Goal: Register for event/course

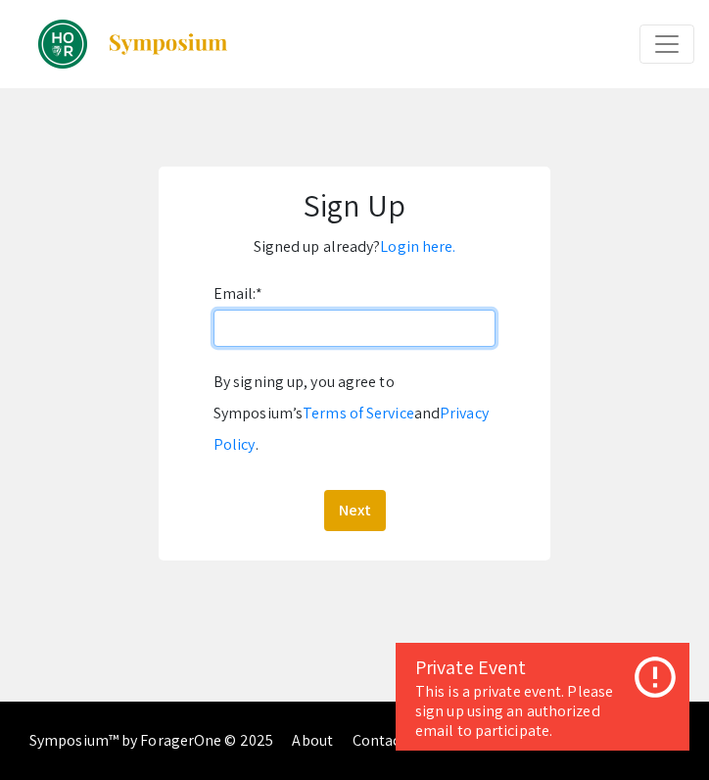
click at [329, 332] on input "Email: *" at bounding box center [355, 328] width 282 height 37
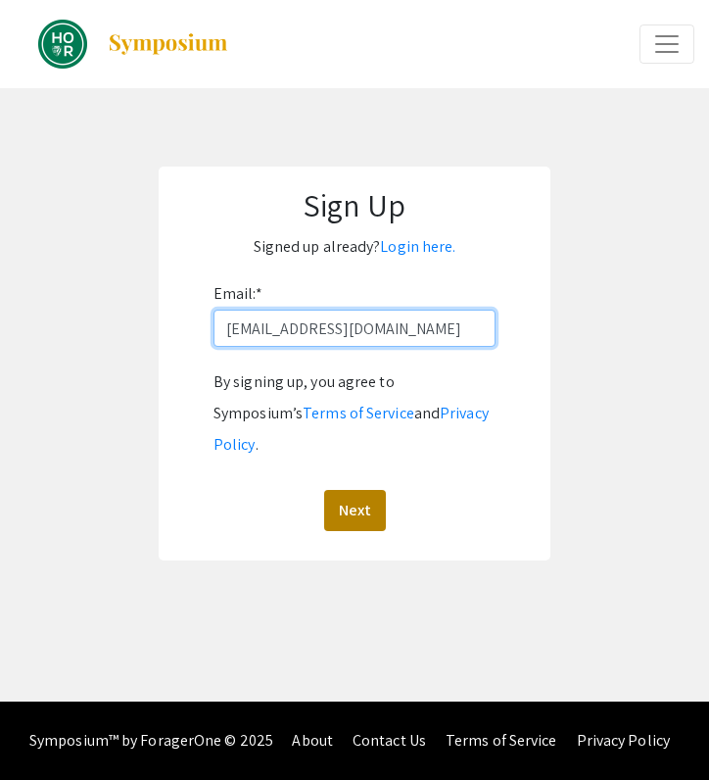
type input "[EMAIL_ADDRESS][DOMAIN_NAME]"
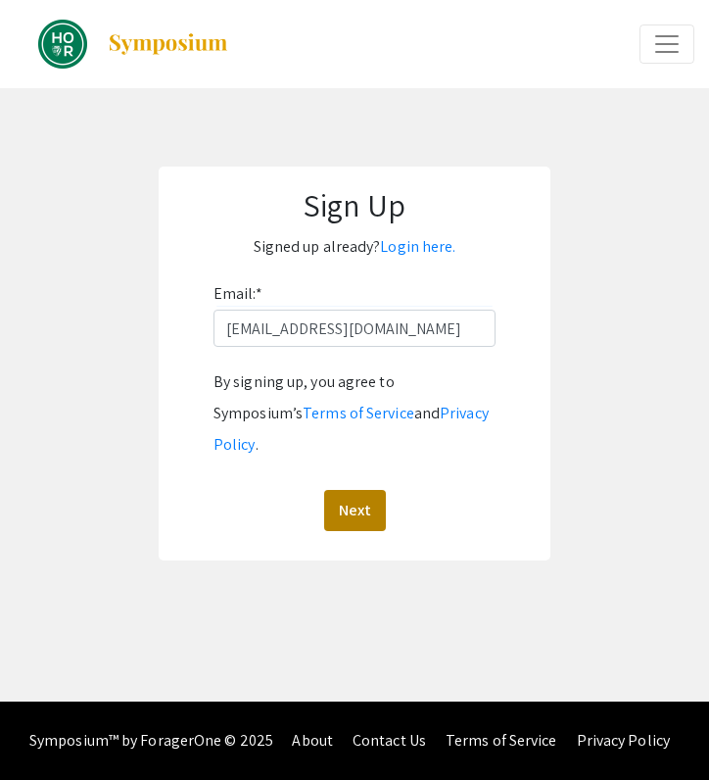
click at [359, 493] on button "Next" at bounding box center [355, 510] width 62 height 41
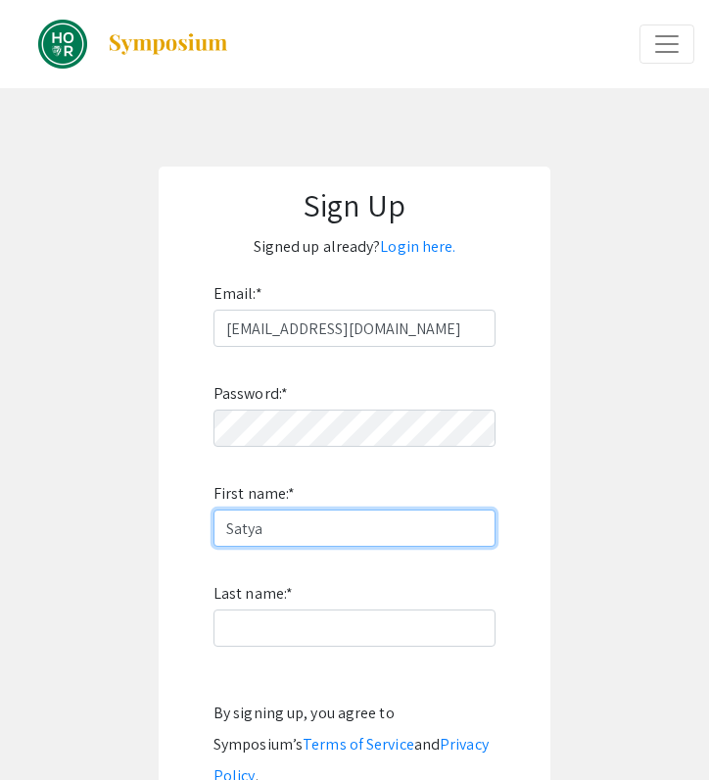
type input "Satya"
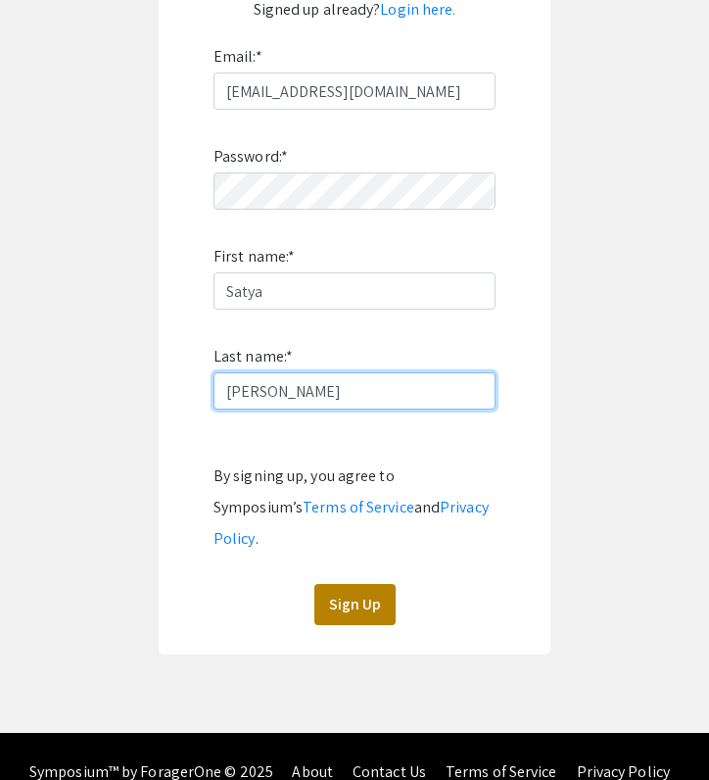
type input "Chaudhary"
click at [374, 584] on button "Sign Up" at bounding box center [355, 604] width 81 height 41
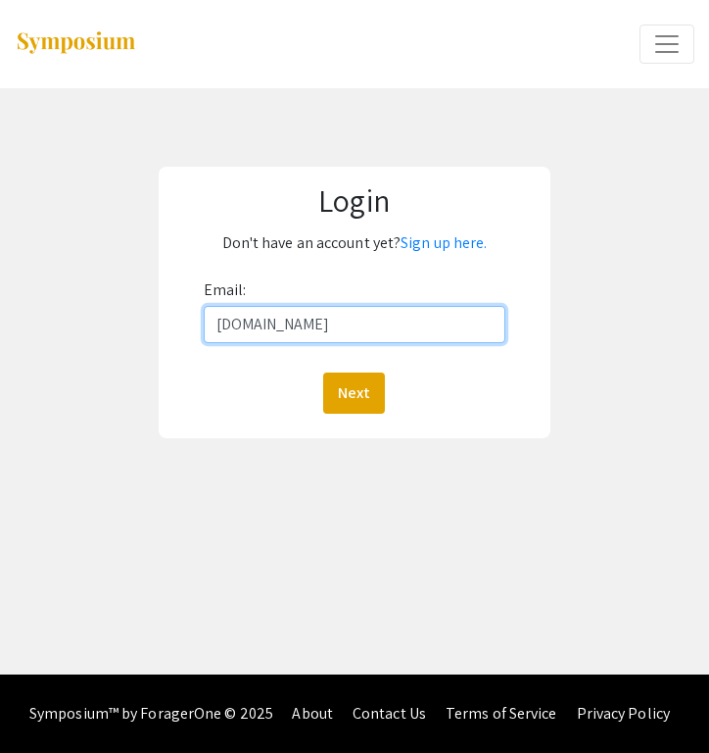
click at [289, 327] on input "[DOMAIN_NAME]" at bounding box center [355, 324] width 302 height 37
click at [286, 326] on input "[DOMAIN_NAME]" at bounding box center [355, 324] width 302 height 37
type input "[EMAIL_ADDRESS][DOMAIN_NAME]"
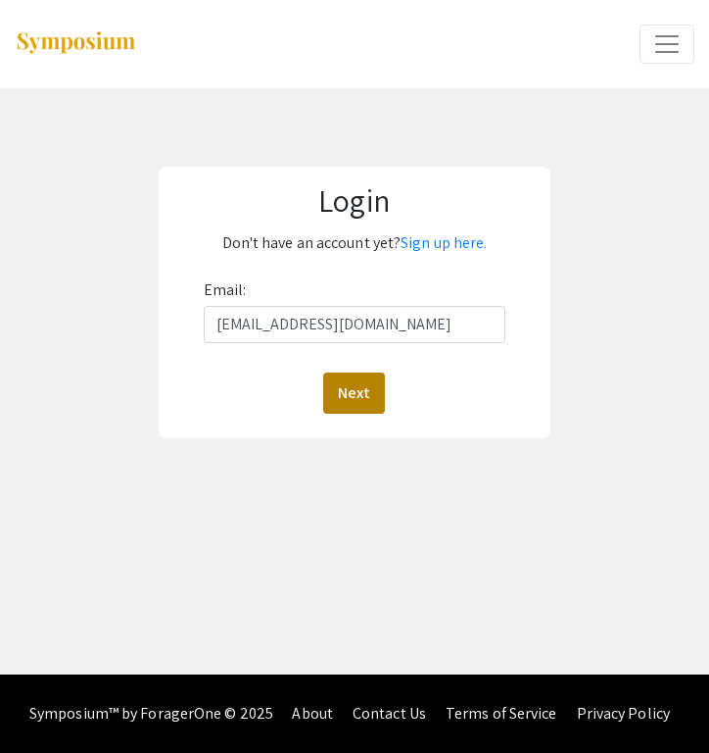
click at [370, 386] on button "Next" at bounding box center [354, 392] width 62 height 41
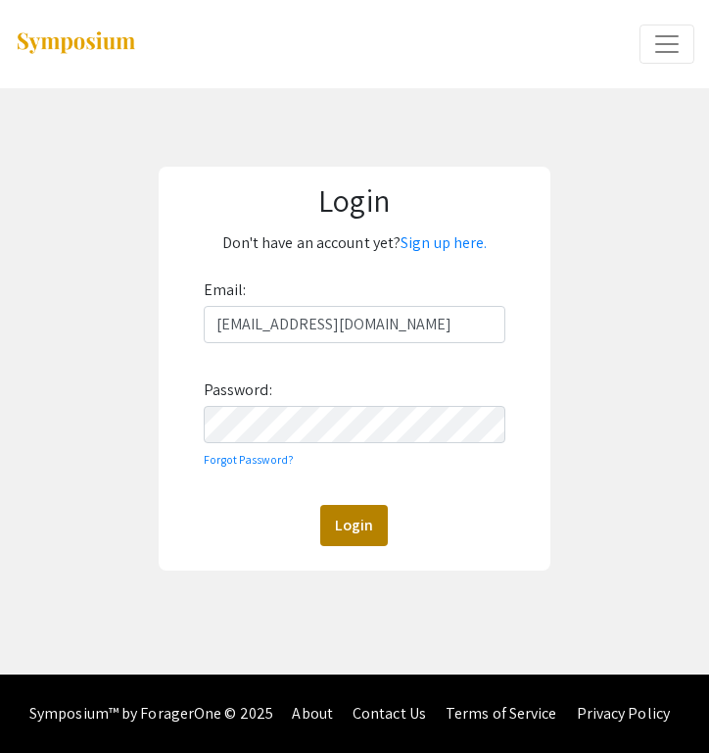
click at [366, 539] on button "Login" at bounding box center [354, 525] width 68 height 41
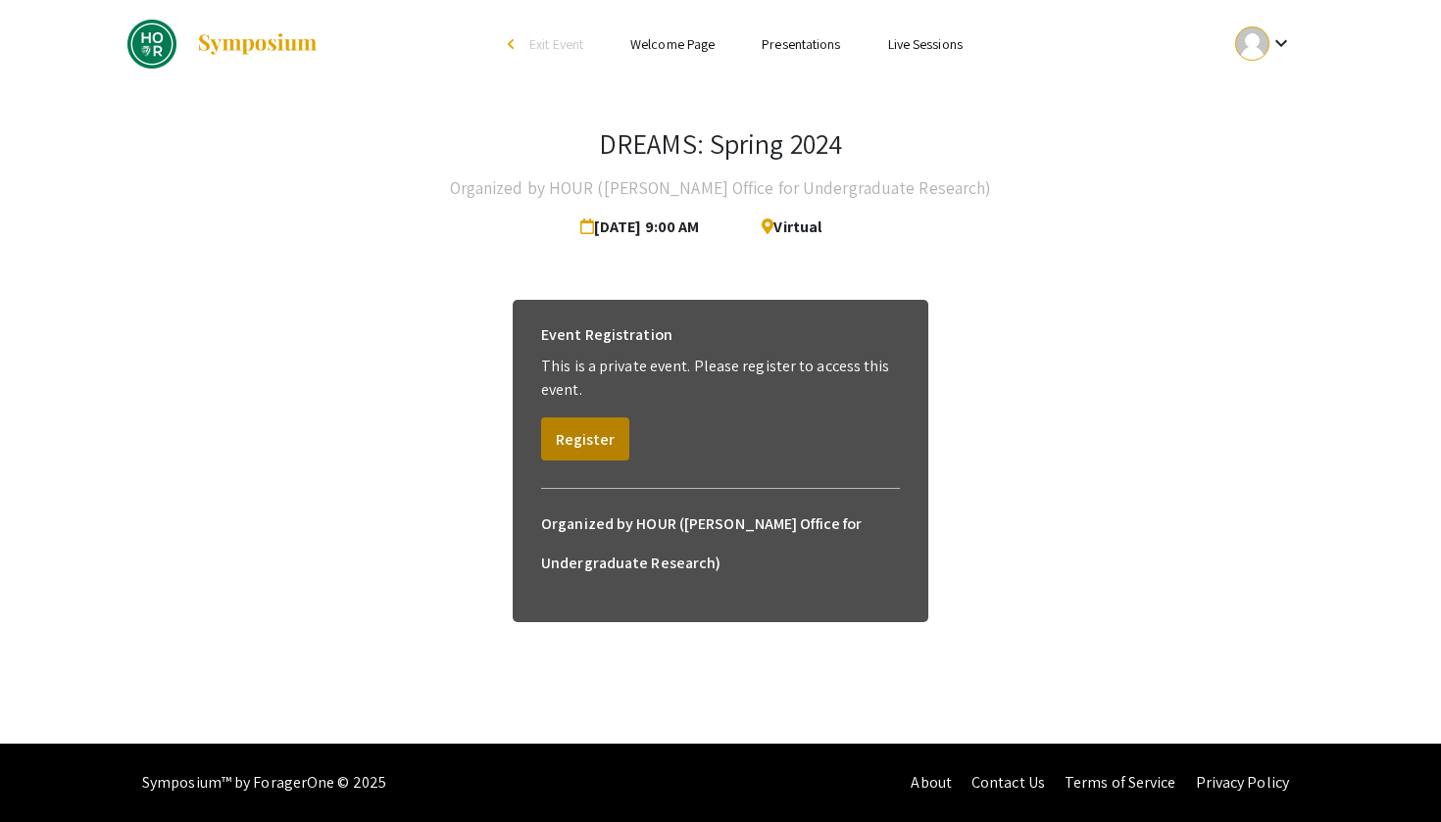
click at [562, 447] on button "Register" at bounding box center [585, 438] width 88 height 43
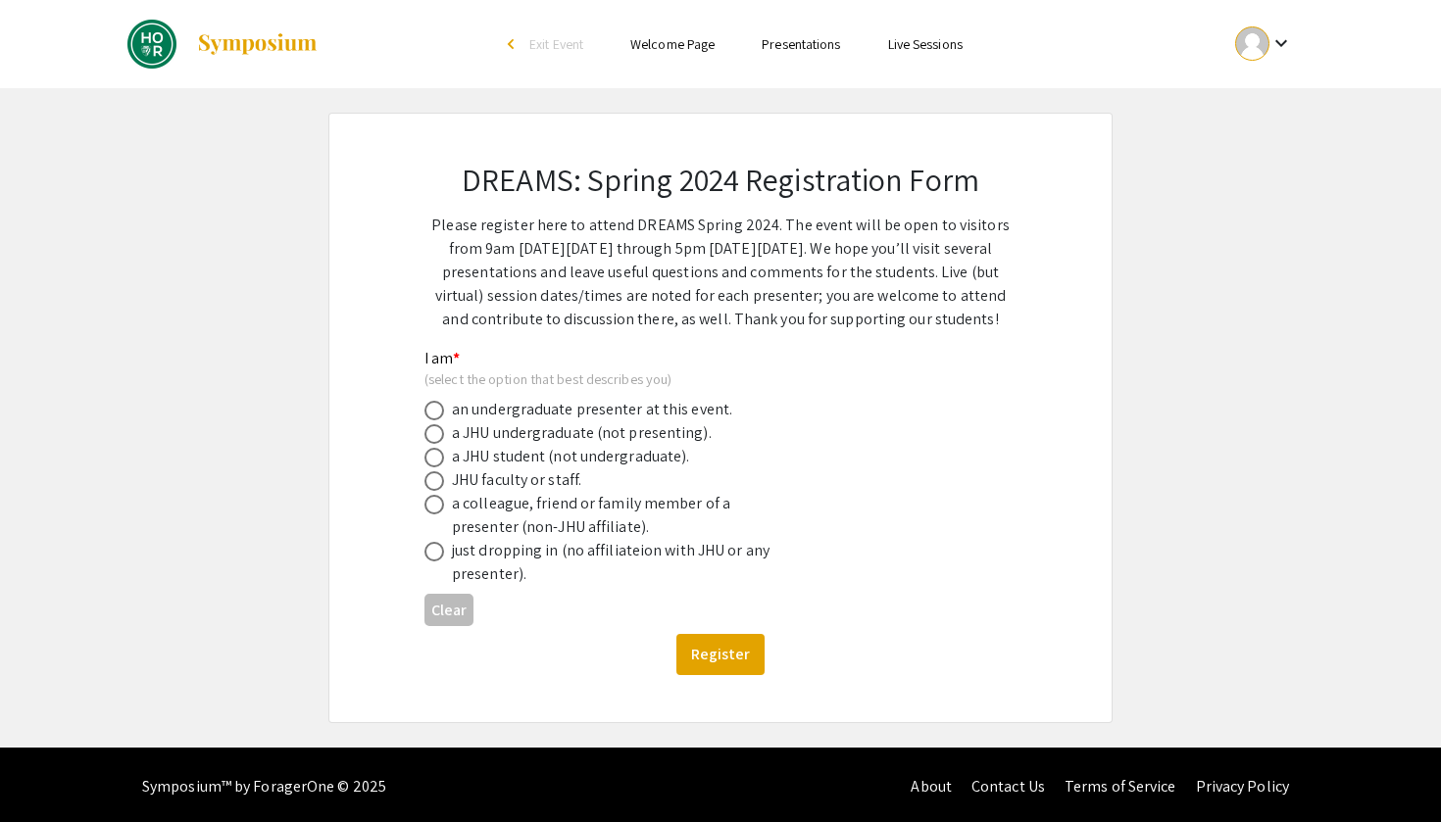
click at [433, 422] on mat-radio-button at bounding box center [437, 433] width 27 height 24
click at [441, 428] on span at bounding box center [434, 434] width 20 height 20
click at [441, 428] on input "radio" at bounding box center [434, 434] width 20 height 20
radio input "true"
click at [708, 644] on button "Register" at bounding box center [720, 654] width 88 height 41
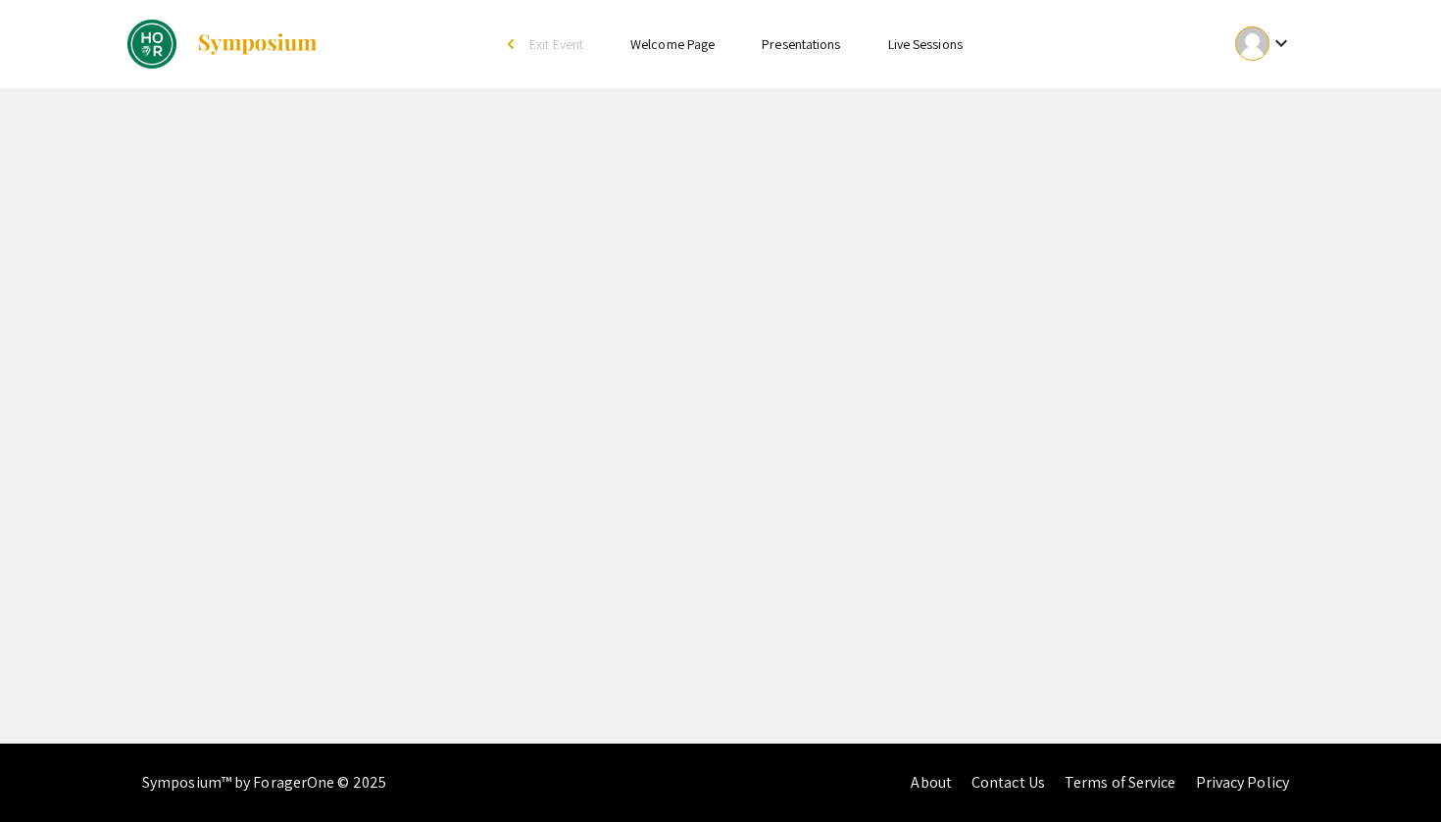
select select "custom"
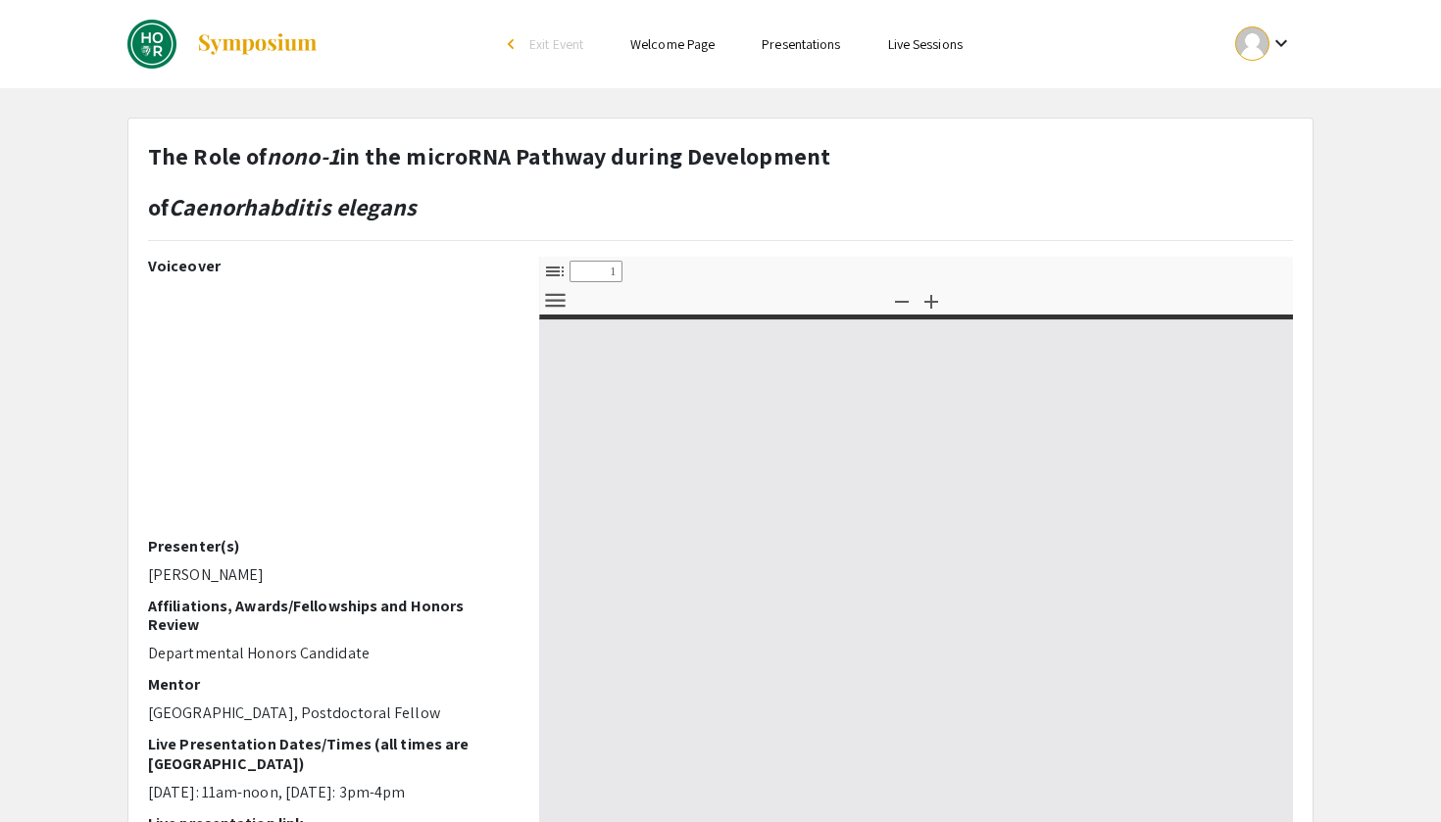
type input "0"
select select "custom"
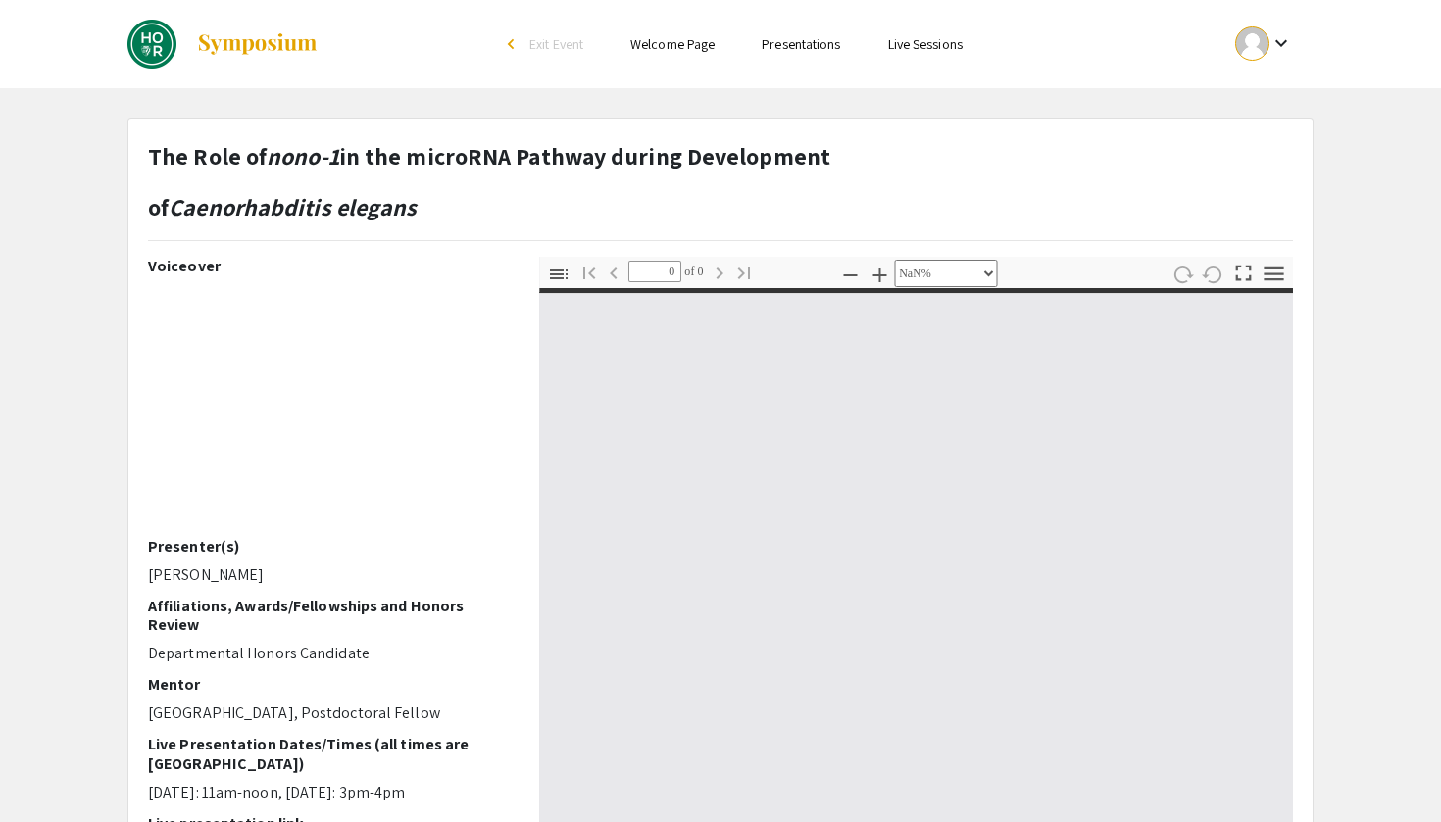
type input "1"
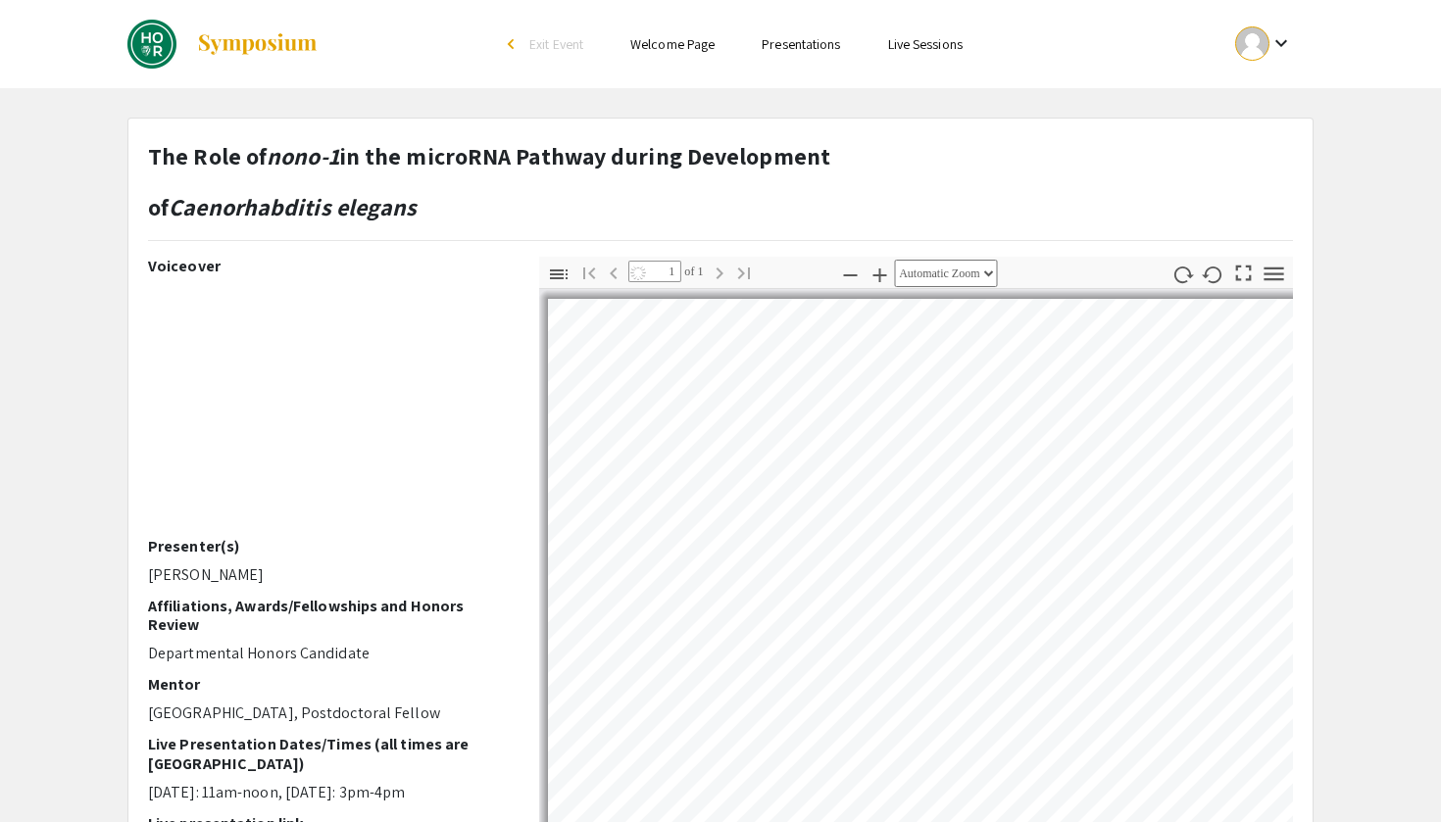
select select "auto"
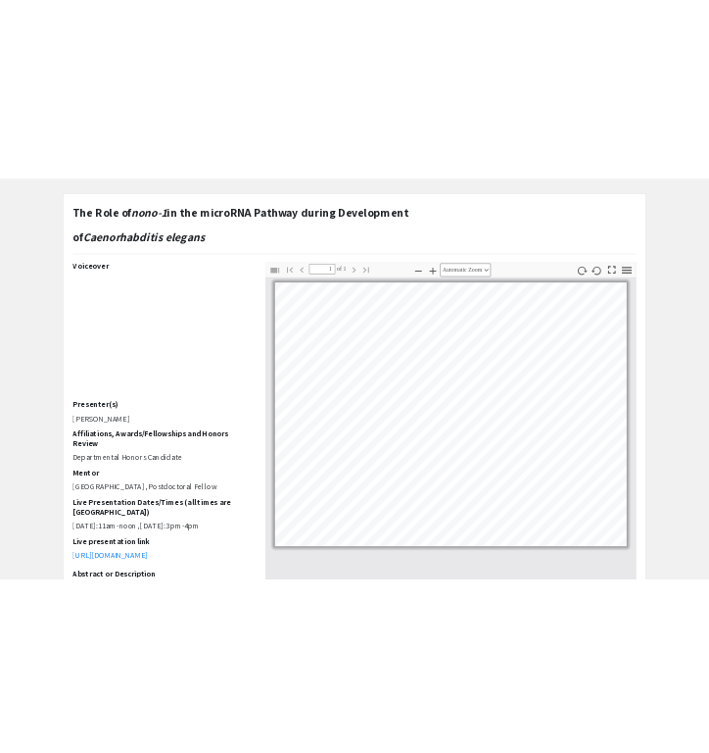
scroll to position [67, 0]
